Goal: Task Accomplishment & Management: Use online tool/utility

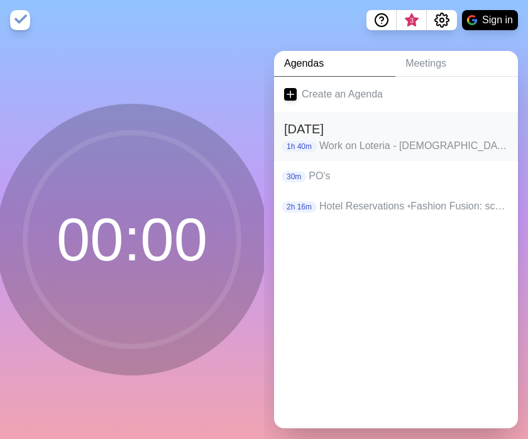
scroll to position [8, 0]
click at [341, 123] on h2 "[DATE]" at bounding box center [396, 128] width 224 height 19
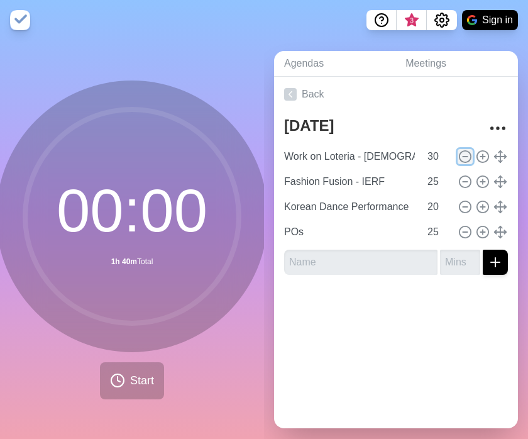
click at [463, 156] on line at bounding box center [465, 156] width 4 height 0
type input "Fashion Fusion - IERF"
type input "25"
type input "Korean Dance Performance"
type input "20"
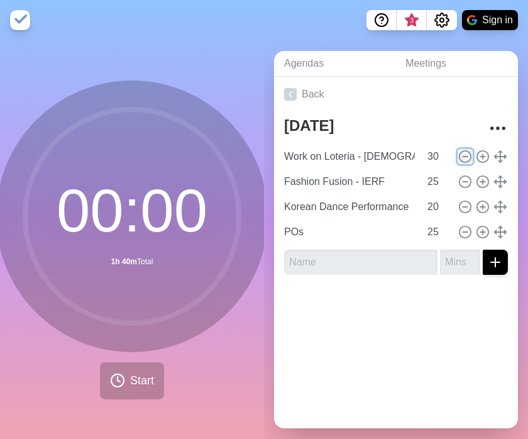
type input "POs"
type input "25"
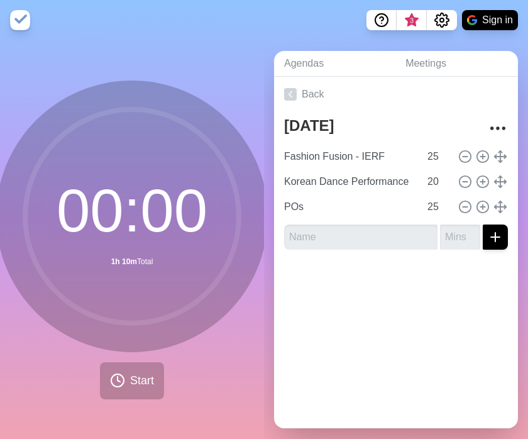
click at [390, 346] on div "Back [DATE] Fashion Fusion - IERF 25 Korean Dance Performance 20 POs 25" at bounding box center [396, 252] width 244 height 351
click at [458, 180] on icon at bounding box center [465, 182] width 14 height 14
type input "POs"
type input "25"
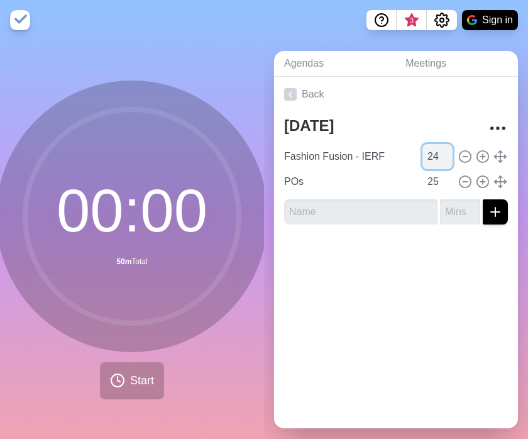
click at [429, 159] on input "24" at bounding box center [437, 156] width 30 height 25
type input "25"
click at [429, 150] on input "25" at bounding box center [437, 156] width 30 height 25
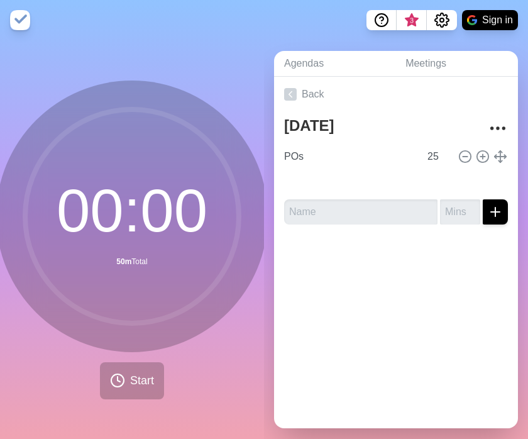
type input "Fashion Fusion - IERF"
type input "POs"
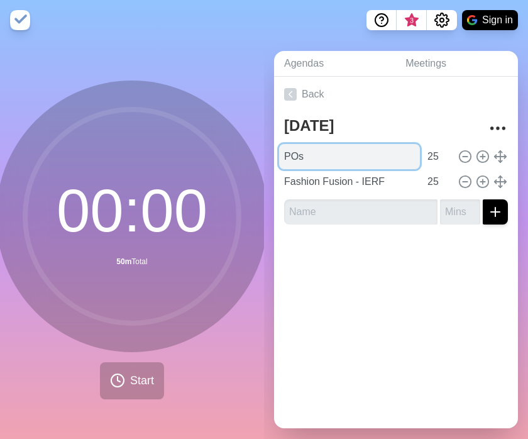
click at [358, 159] on input "POs" at bounding box center [349, 156] width 141 height 25
type input "POs -"
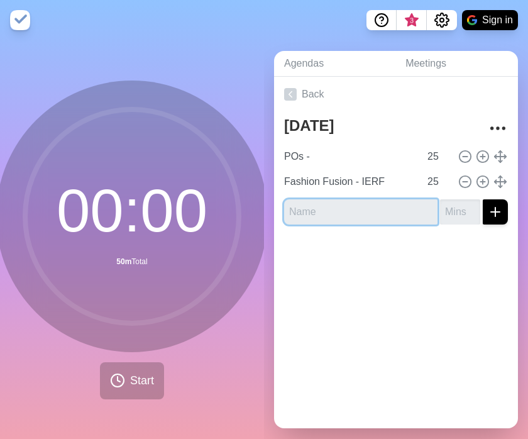
click at [341, 206] on input "text" at bounding box center [360, 211] width 153 height 25
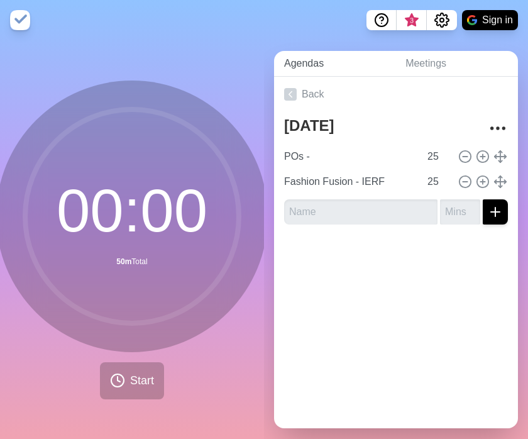
click at [310, 70] on link "Agendas" at bounding box center [334, 64] width 121 height 26
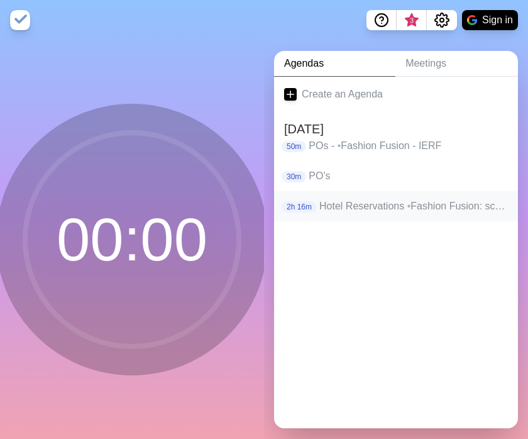
click at [314, 207] on p "2h 16m" at bounding box center [299, 206] width 35 height 11
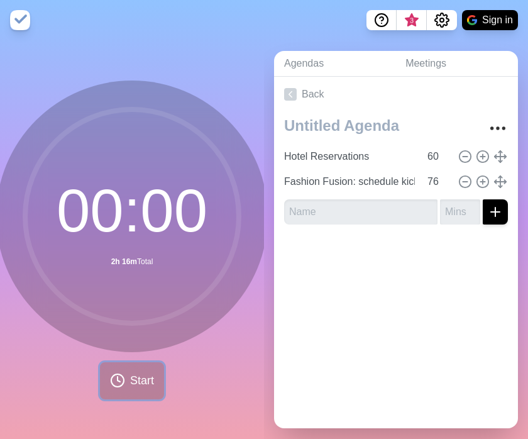
click at [136, 346] on span "Start" at bounding box center [142, 380] width 24 height 17
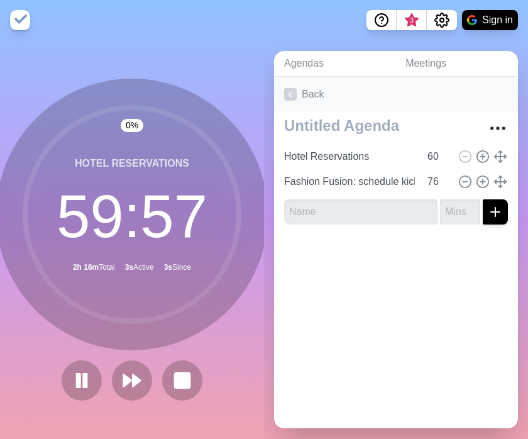
click at [301, 91] on link "Back" at bounding box center [396, 94] width 244 height 35
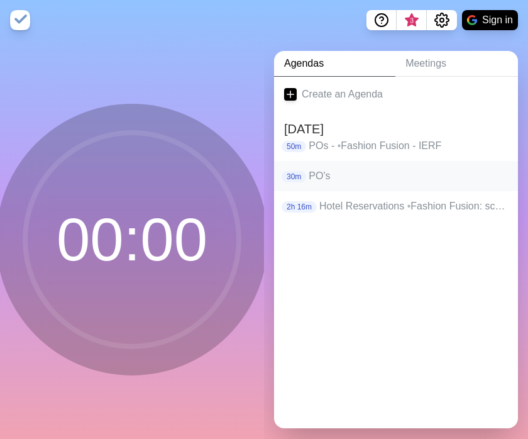
click at [339, 179] on p "PO's" at bounding box center [408, 175] width 199 height 15
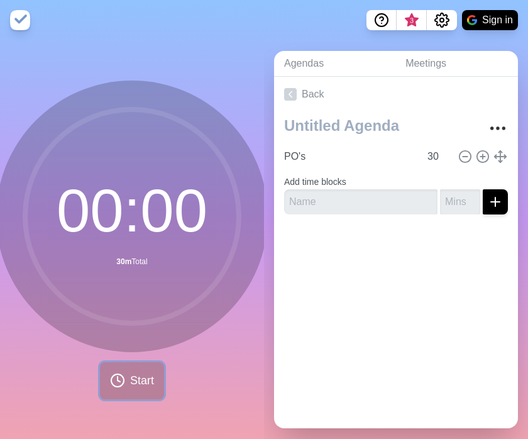
click at [140, 346] on span "Start" at bounding box center [142, 380] width 24 height 17
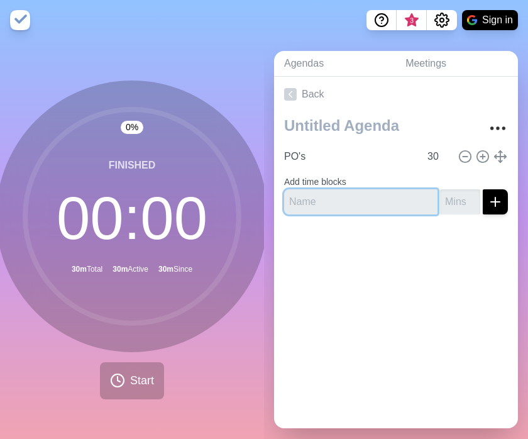
click at [315, 200] on input "text" at bounding box center [360, 201] width 153 height 25
type input "Finish POs"
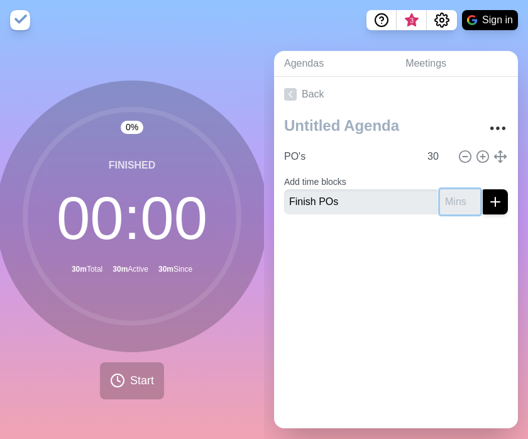
click at [443, 197] on input "number" at bounding box center [460, 201] width 40 height 25
type input "2"
type input "18"
click at [486, 206] on button "submit" at bounding box center [495, 201] width 25 height 25
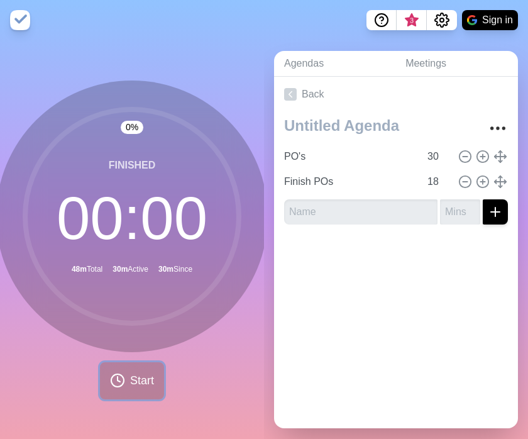
click at [158, 346] on button "Start" at bounding box center [132, 380] width 64 height 37
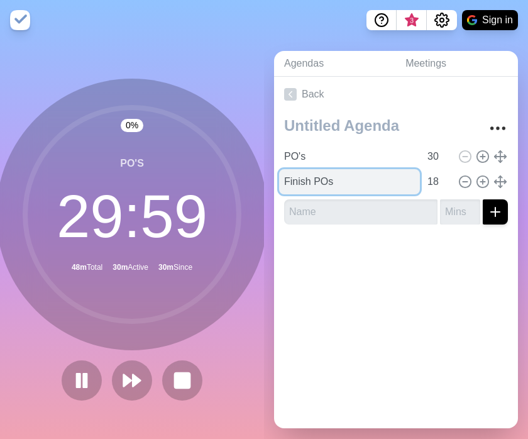
click at [327, 183] on input "Finish POs" at bounding box center [349, 181] width 141 height 25
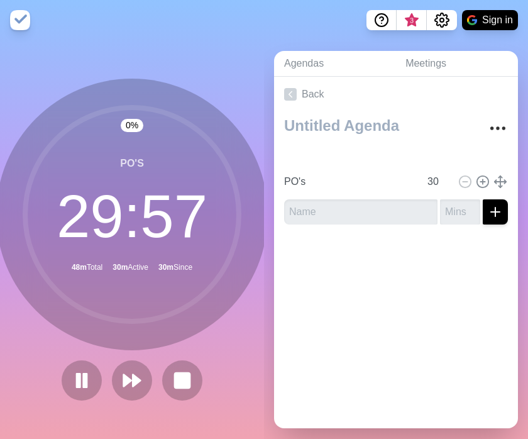
type input "Finish POs"
type input "18"
type input "PO's"
type input "30"
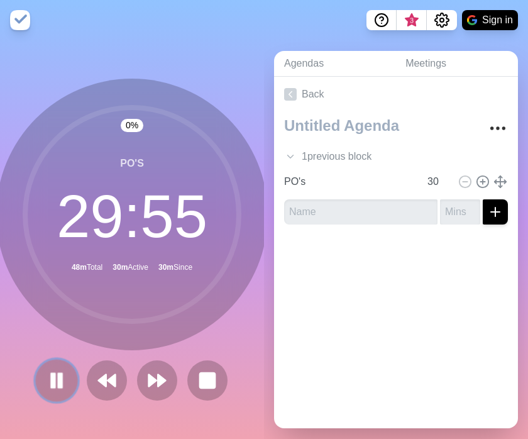
click at [61, 346] on icon at bounding box center [56, 380] width 21 height 21
click at [211, 346] on rect at bounding box center [207, 380] width 16 height 16
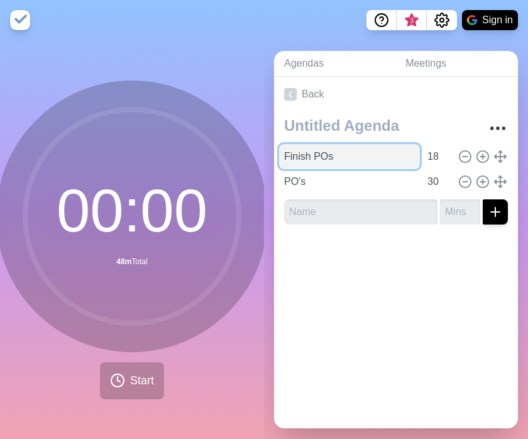
click at [349, 156] on input "Finish POs" at bounding box center [349, 156] width 141 height 25
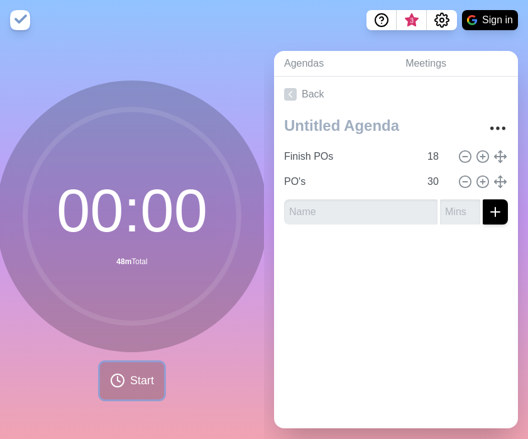
click at [134, 346] on span "Start" at bounding box center [142, 380] width 24 height 17
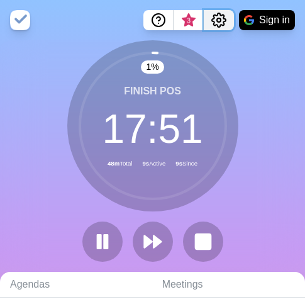
click at [219, 19] on icon "Settings" at bounding box center [218, 20] width 15 height 15
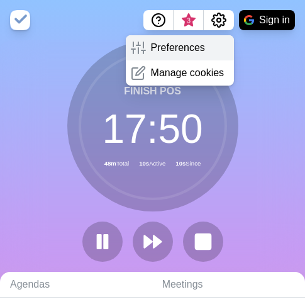
click at [196, 43] on p "Preferences" at bounding box center [178, 47] width 54 height 15
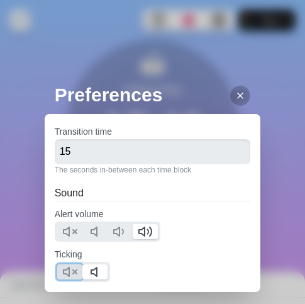
click at [67, 272] on icon at bounding box center [69, 271] width 15 height 15
click at [93, 273] on polygon at bounding box center [94, 271] width 6 height 9
click at [263, 173] on div "Preferences Transition time 15 The seconds in-between each time block Sound Ale…" at bounding box center [152, 152] width 305 height 304
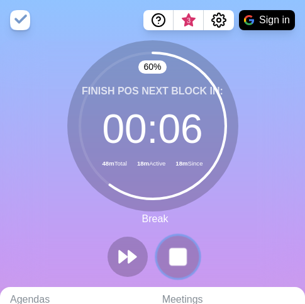
click at [188, 262] on icon at bounding box center [177, 256] width 21 height 21
